Goal: Transaction & Acquisition: Purchase product/service

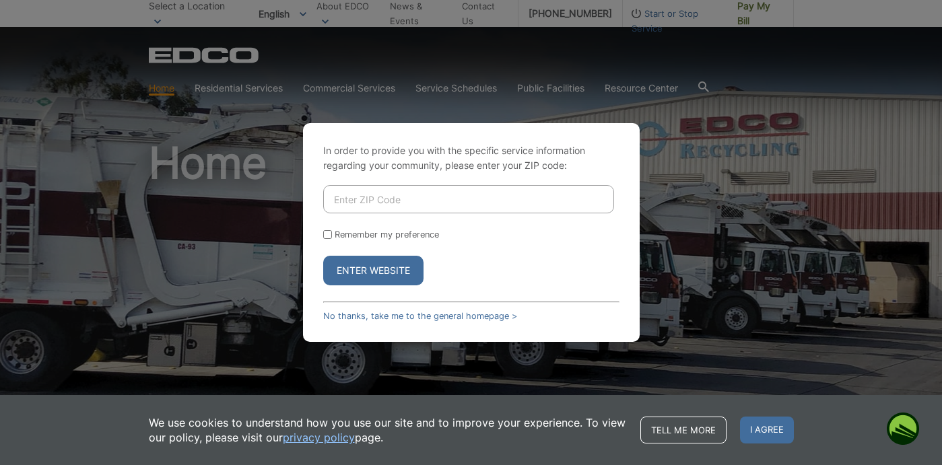
click at [403, 204] on input "Enter ZIP Code" at bounding box center [468, 199] width 291 height 28
type input "92075"
click at [323, 256] on button "Enter Website" at bounding box center [373, 271] width 100 height 30
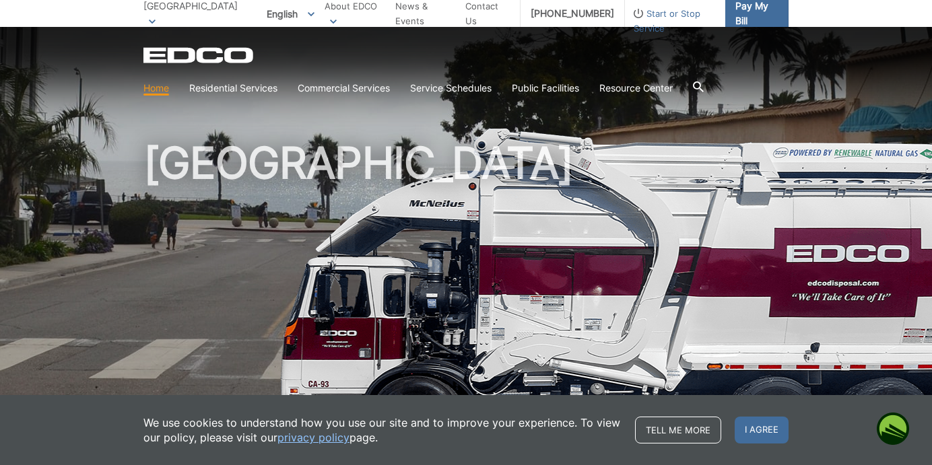
click at [755, 10] on span "Pay My Bill" at bounding box center [756, 14] width 42 height 30
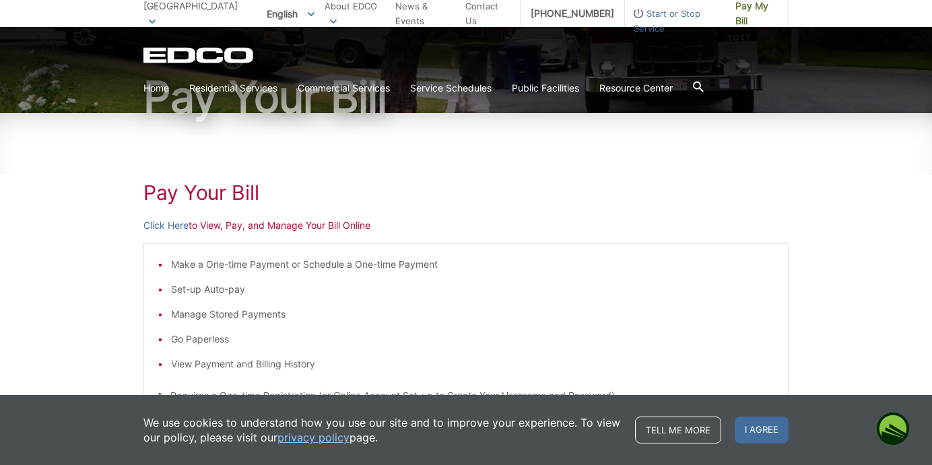
scroll to position [190, 0]
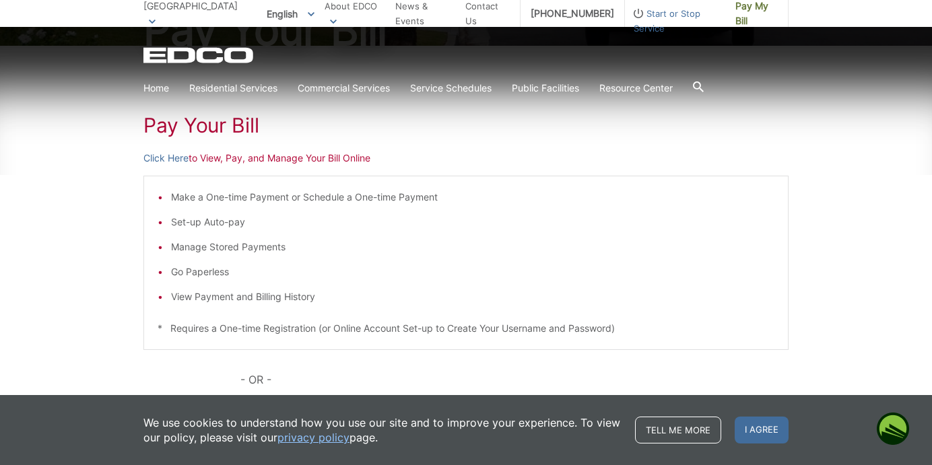
click at [219, 224] on li "Set-up Auto-pay" at bounding box center [472, 222] width 603 height 15
click at [176, 223] on li "Set-up Auto-pay" at bounding box center [472, 222] width 603 height 15
click at [311, 159] on p "Click Here to View, Pay, and Manage Your Bill Online" at bounding box center [465, 158] width 645 height 15
click at [172, 158] on link "Click Here" at bounding box center [165, 158] width 45 height 15
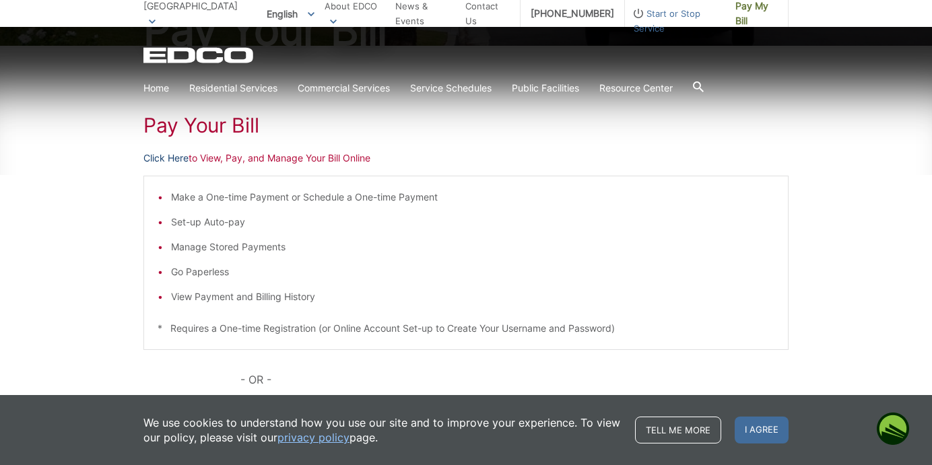
click at [174, 161] on link "Click Here" at bounding box center [165, 158] width 45 height 15
